Goal: Task Accomplishment & Management: Manage account settings

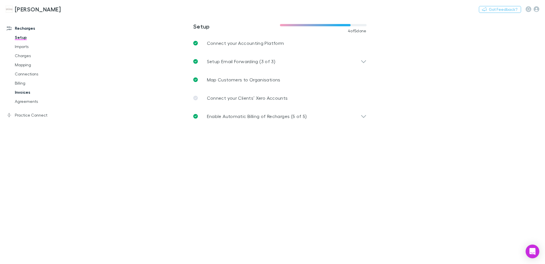
click at [26, 93] on link "Invoices" at bounding box center [43, 92] width 68 height 9
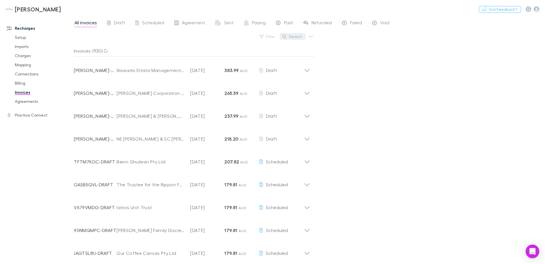
click at [295, 35] on button "Search" at bounding box center [293, 36] width 26 height 7
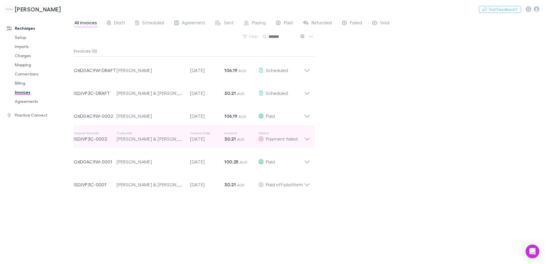
type input "*******"
click at [306, 140] on icon at bounding box center [307, 136] width 6 height 11
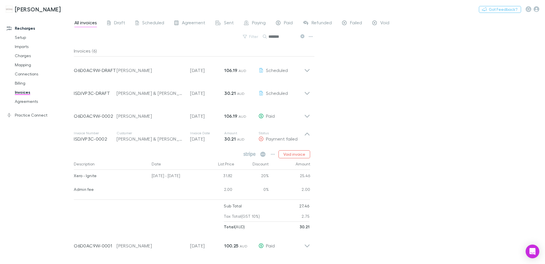
scroll to position [18, 0]
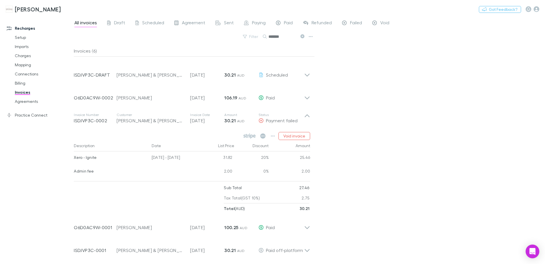
click at [383, 131] on div "All invoices Draft Scheduled Agreement Sent Paying Paid Refunded Failed Void Fi…" at bounding box center [309, 140] width 471 height 248
click at [405, 106] on div "All invoices Draft Scheduled Agreement Sent Paying Paid Refunded Failed Void Fi…" at bounding box center [309, 140] width 471 height 248
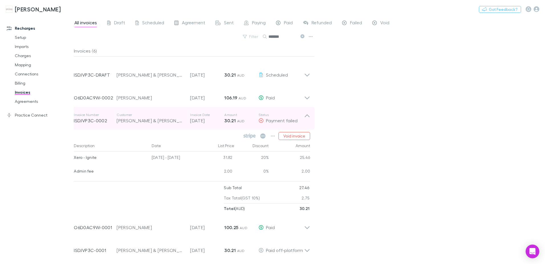
click at [309, 115] on icon at bounding box center [307, 117] width 6 height 11
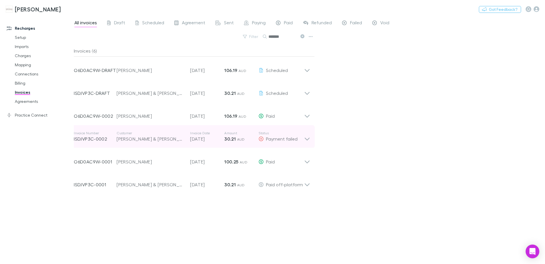
scroll to position [0, 0]
click at [305, 140] on icon at bounding box center [307, 136] width 6 height 11
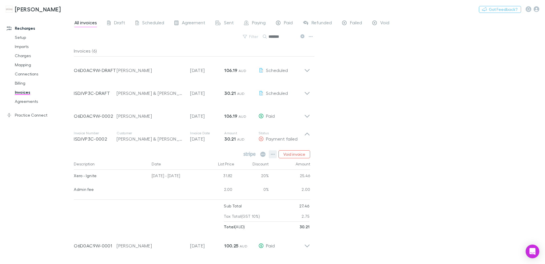
click at [274, 153] on icon "button" at bounding box center [273, 154] width 4 height 5
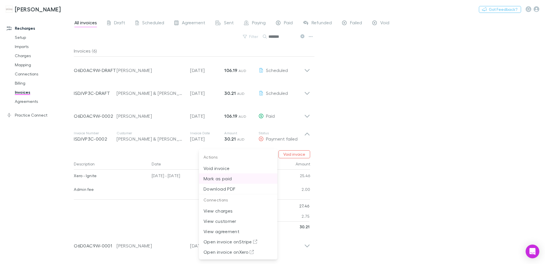
click at [236, 178] on p "Mark as paid" at bounding box center [238, 178] width 69 height 7
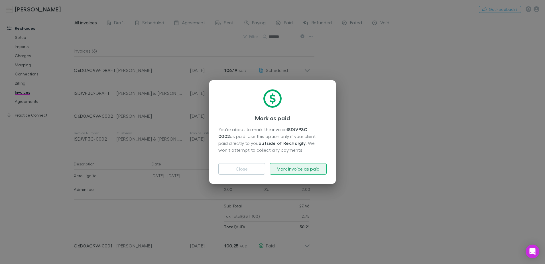
click at [286, 167] on button "Mark invoice as paid" at bounding box center [298, 168] width 57 height 11
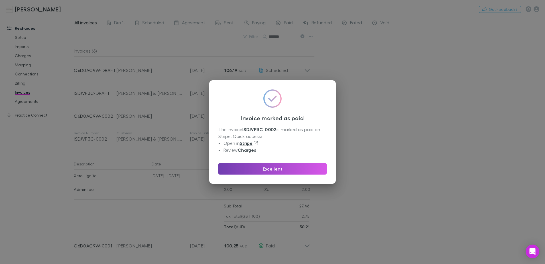
click at [286, 167] on button "Excellent" at bounding box center [272, 168] width 108 height 11
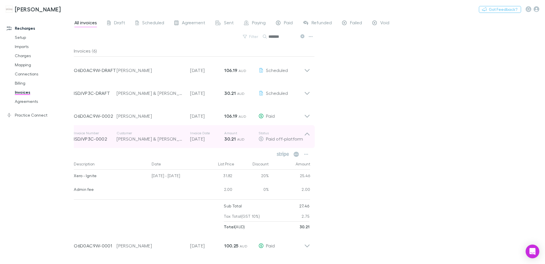
click at [311, 134] on div "Invoice Number ISDJVP3C-0002 Customer [PERSON_NAME] & [PERSON_NAME] Invoice Dat…" at bounding box center [192, 136] width 246 height 23
